Goal: Transaction & Acquisition: Purchase product/service

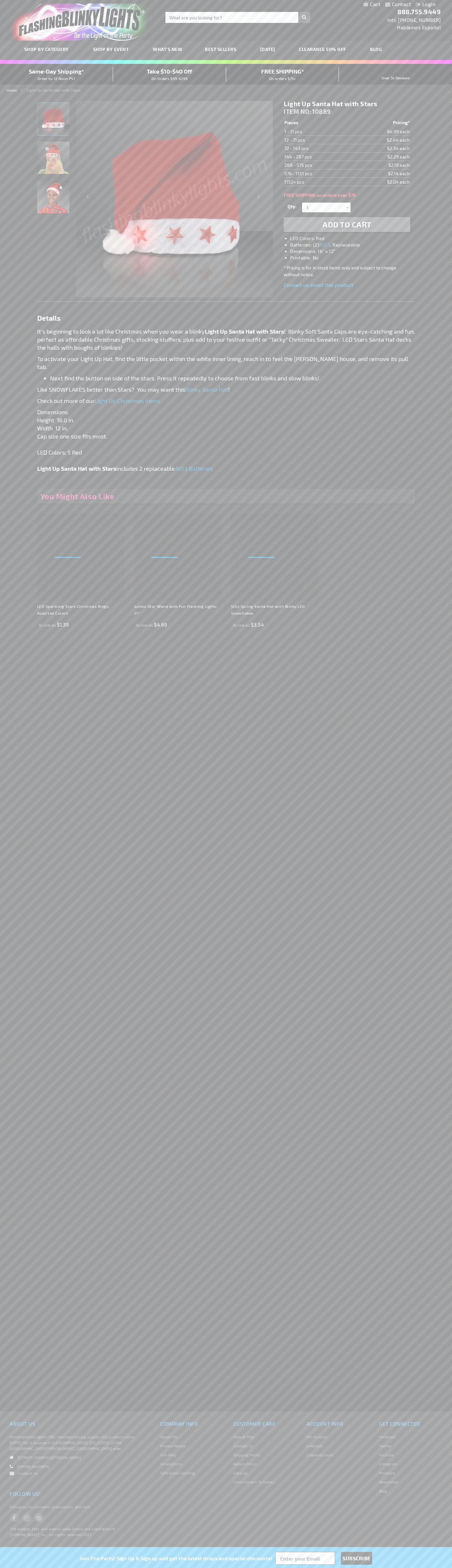
click at [353, 238] on li "LED Colors: Red" at bounding box center [353, 238] width 126 height 6
click at [347, 225] on span "Add to Cart" at bounding box center [347, 224] width 49 height 9
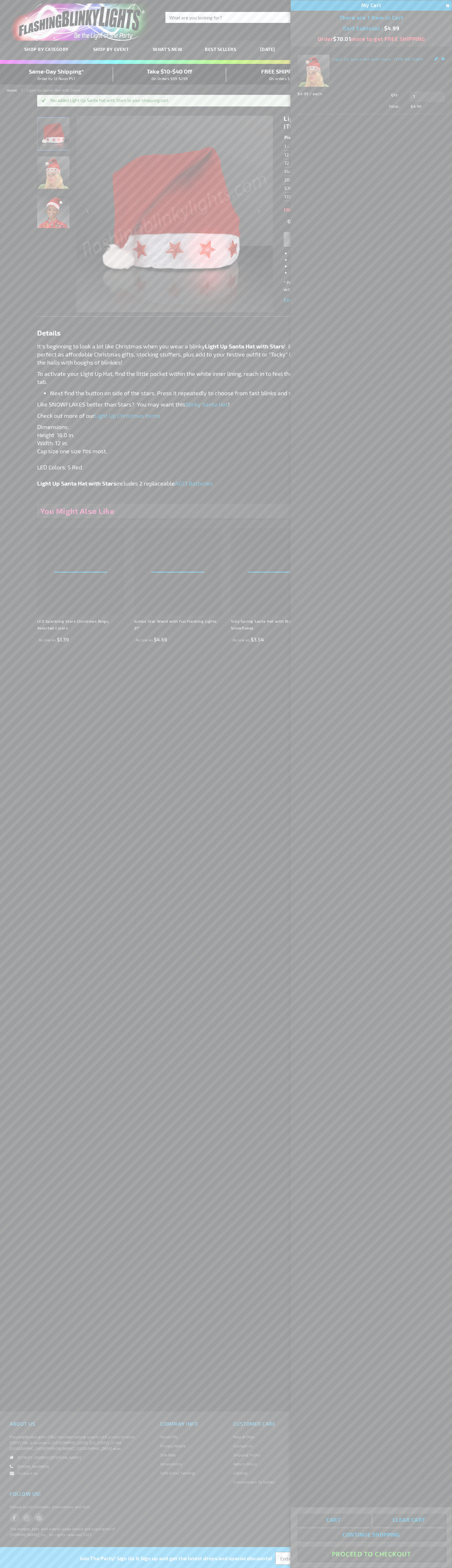
click at [371, 1554] on button "Proceed To Checkout" at bounding box center [371, 1554] width 148 height 14
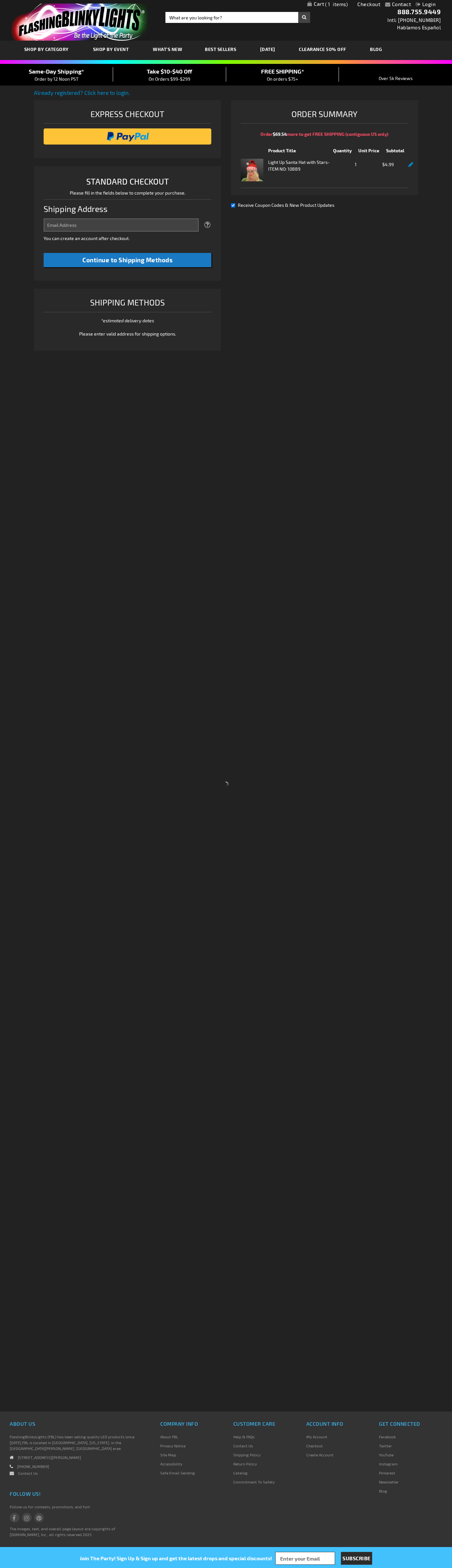
select select "US"
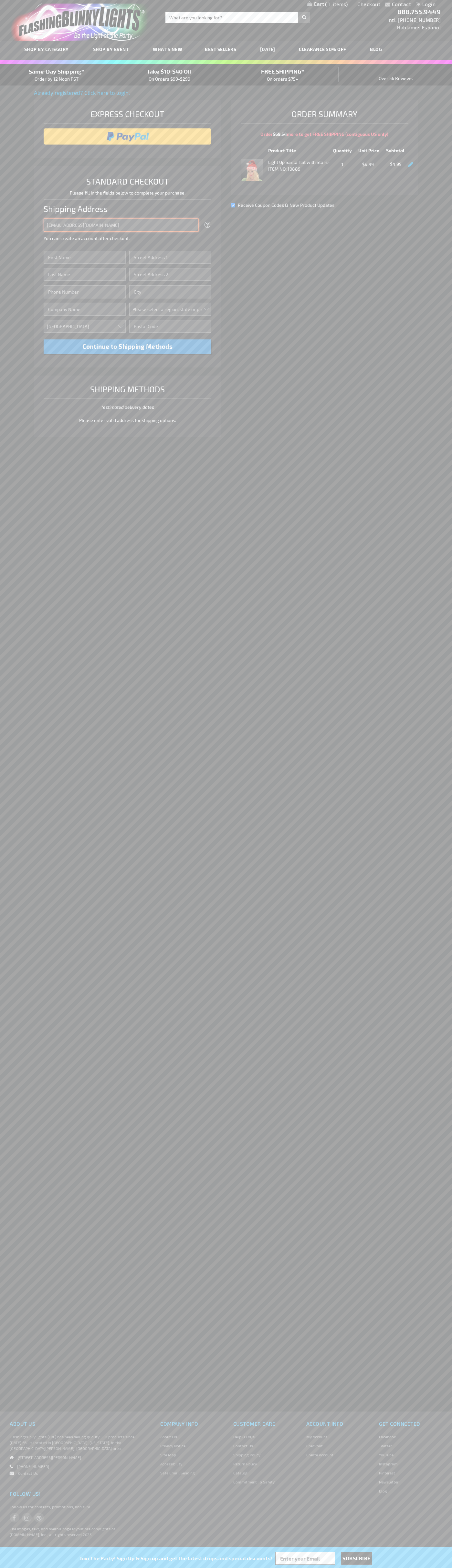
type input "johnsmith005@storebotmail.joonix.net"
type input "John"
type input "401 North Tryon Street"
type input "First floor"
type input "charlotte"
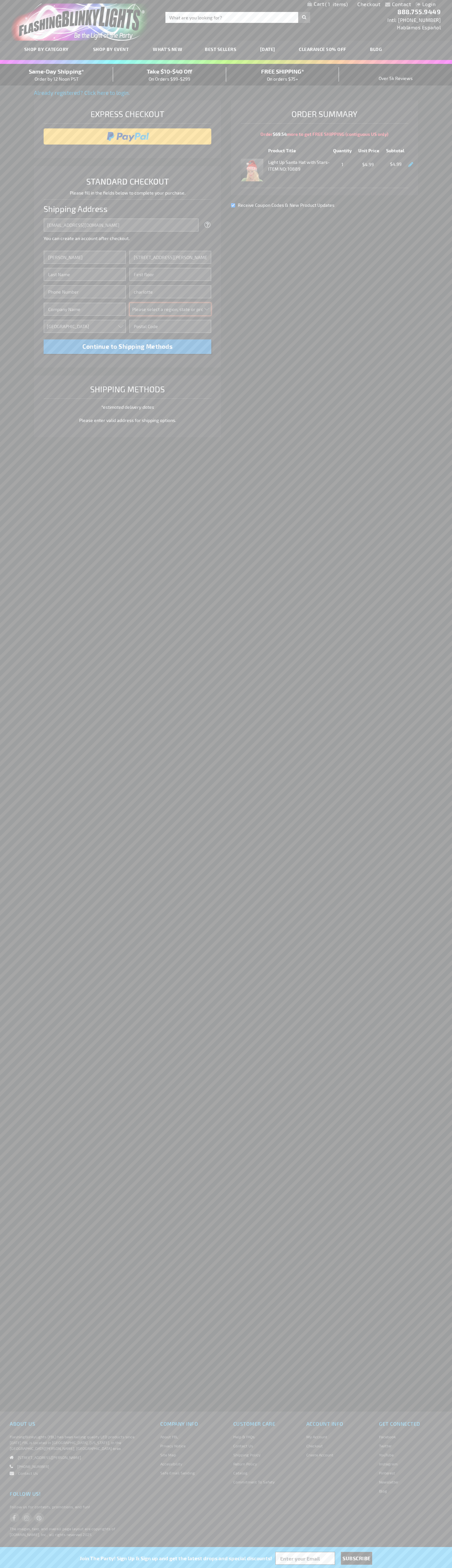
select select "44"
type input "28202"
type input "Smith"
type input "6502530000"
type input "John Smith"
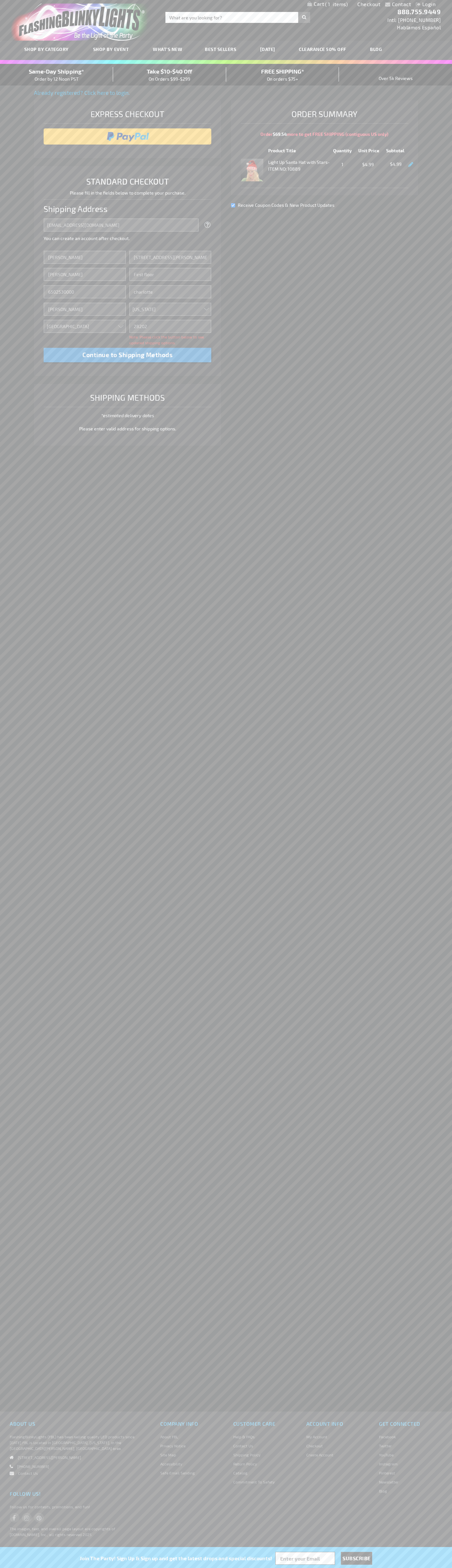
click at [56, 75] on div "Same-Day Shipping* Order by 12 Noon PST" at bounding box center [56, 75] width 113 height 15
click at [127, 137] on input "image" at bounding box center [127, 136] width 161 height 13
